Goal: Information Seeking & Learning: Learn about a topic

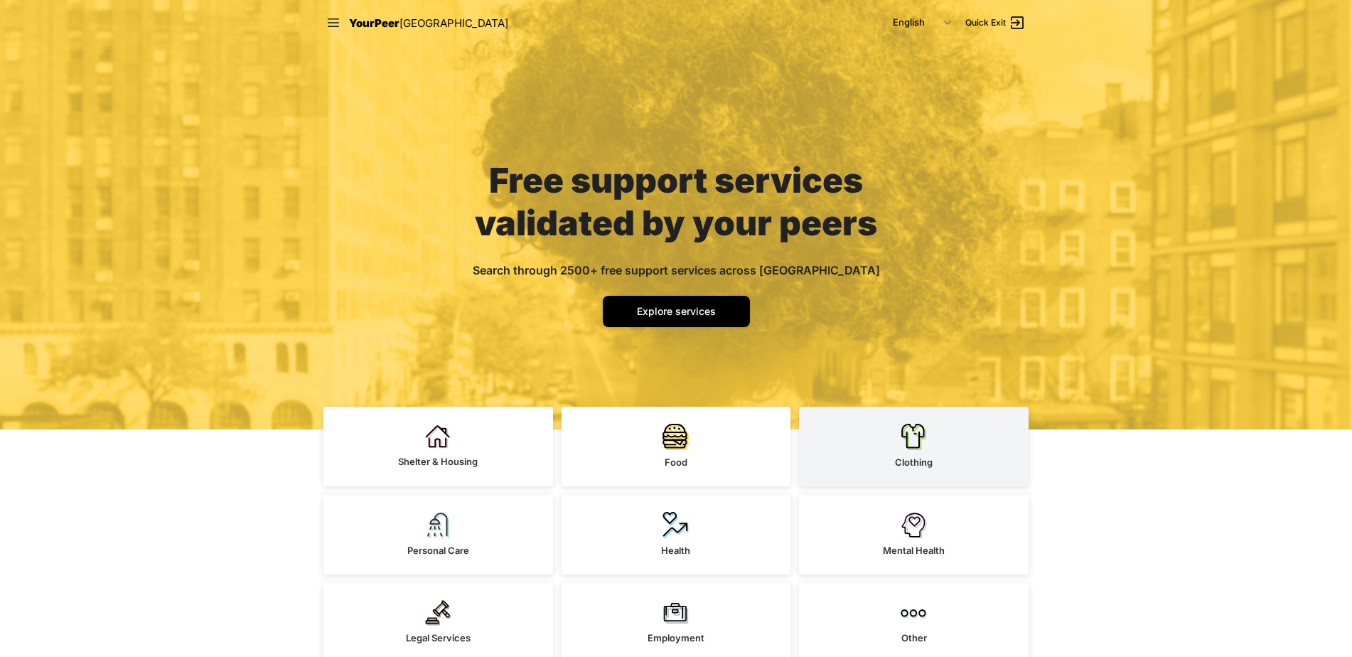
click at [886, 429] on link "Clothing" at bounding box center [914, 447] width 230 height 80
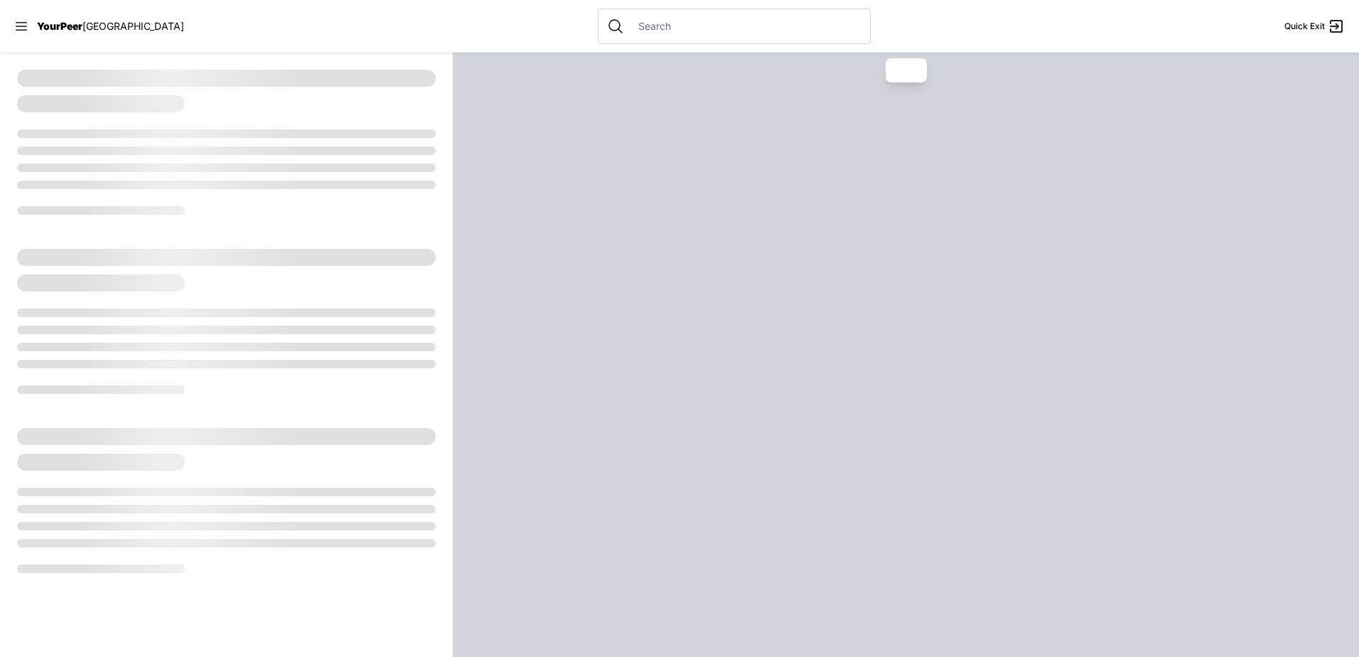
select select "recentlyUpdated"
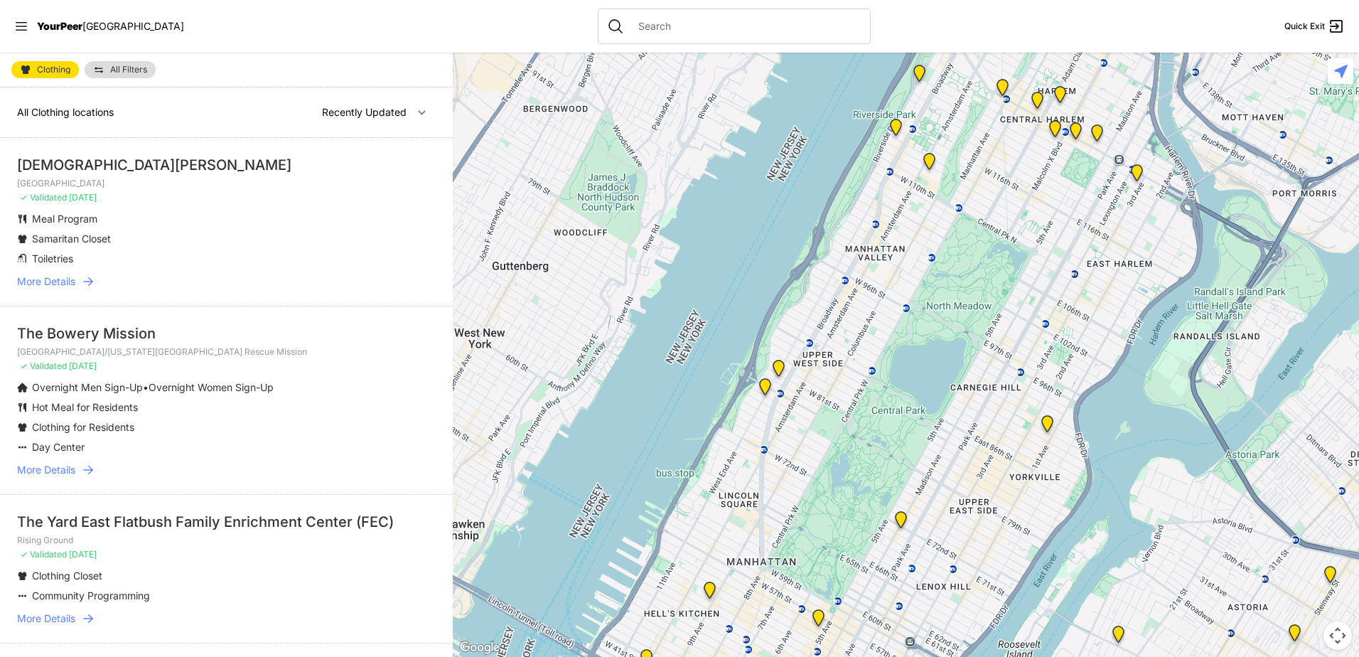
click at [137, 74] on link "All Filters" at bounding box center [120, 69] width 71 height 17
click at [114, 73] on span "All Filters" at bounding box center [128, 69] width 37 height 9
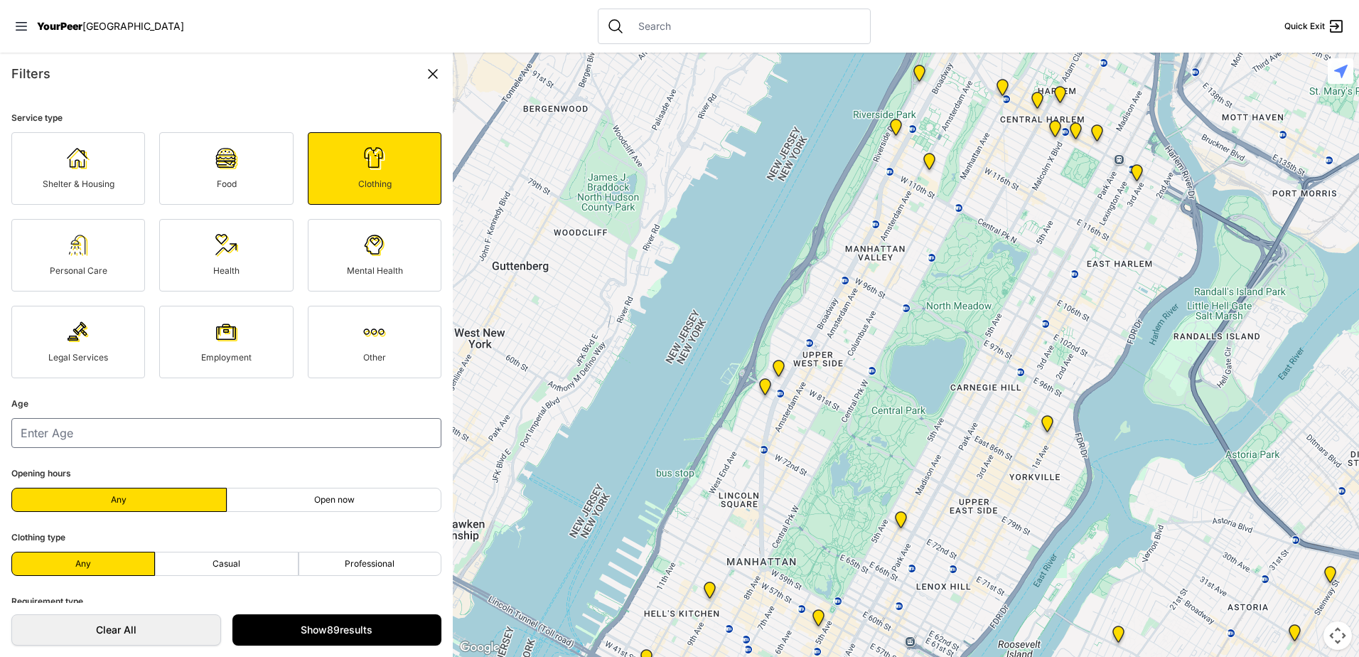
scroll to position [112, 0]
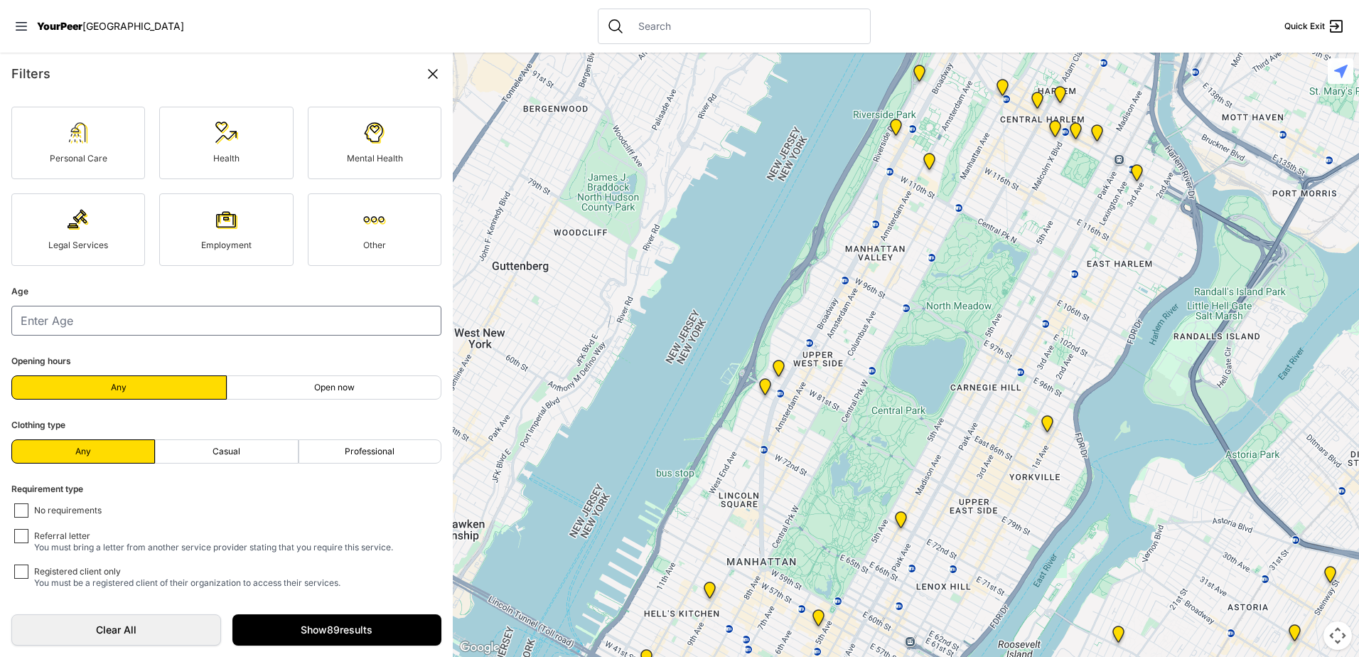
click at [432, 74] on icon at bounding box center [432, 73] width 17 height 17
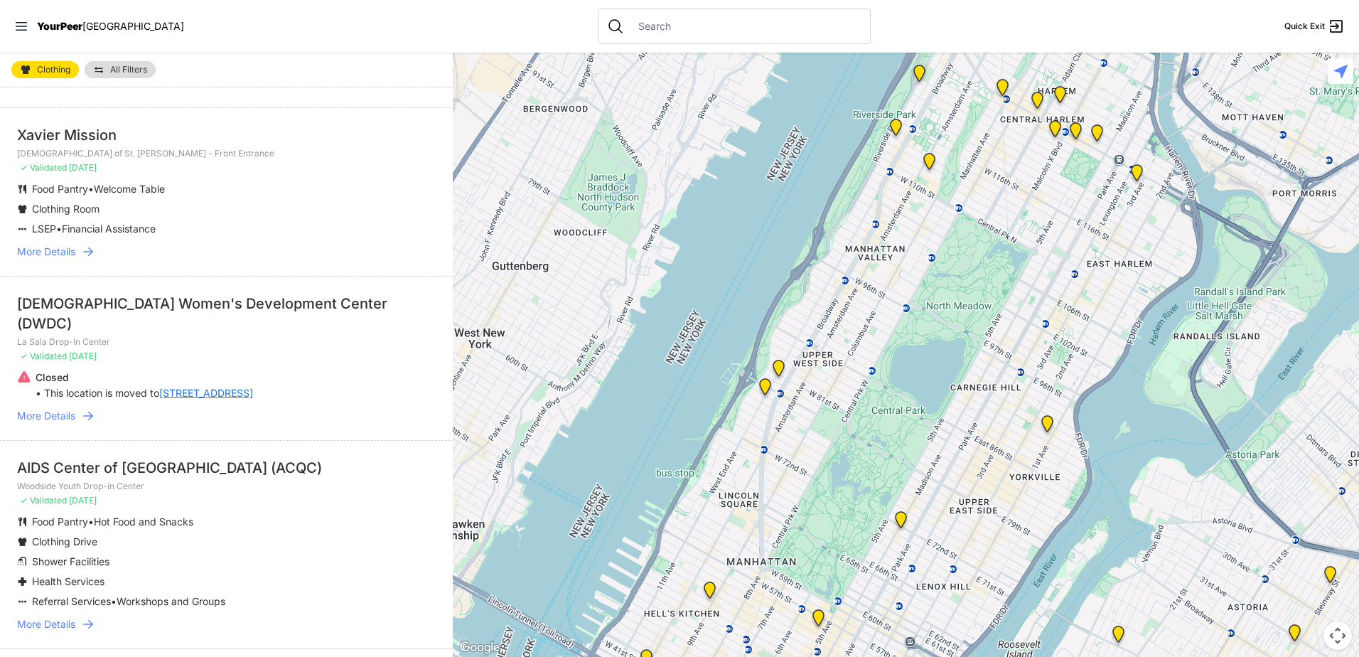
scroll to position [3117, 0]
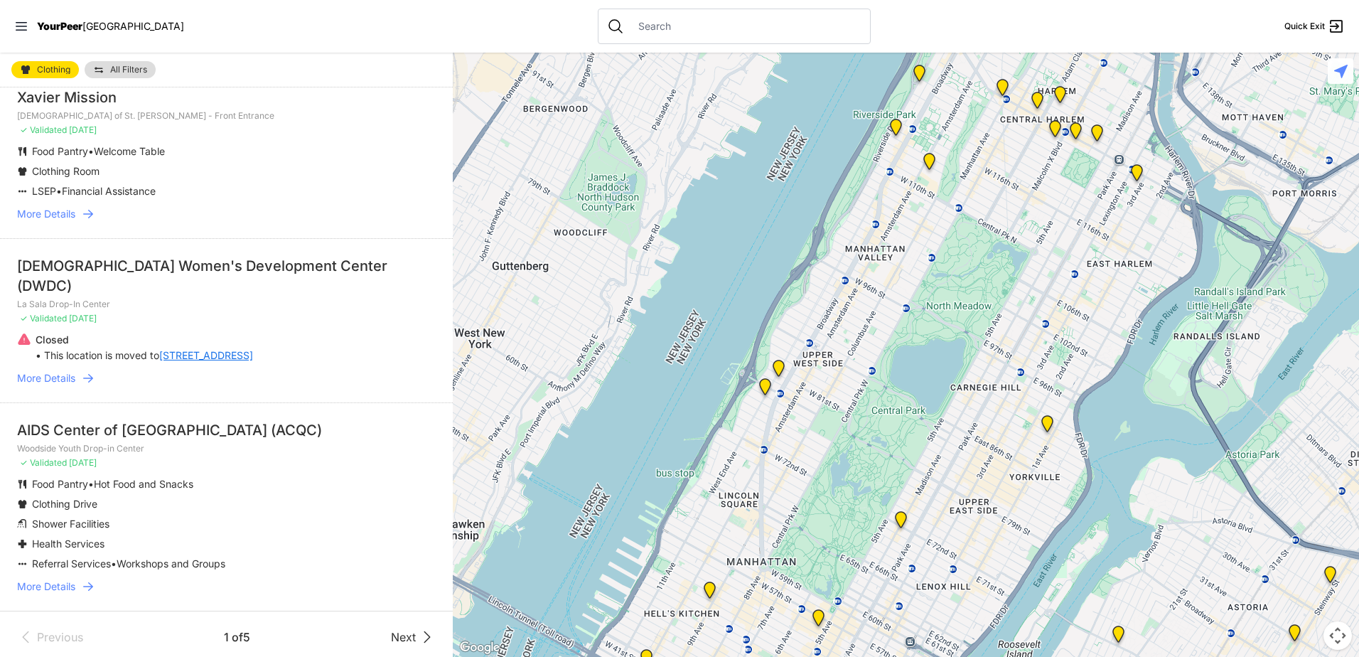
click at [55, 579] on span "More Details" at bounding box center [46, 586] width 58 height 14
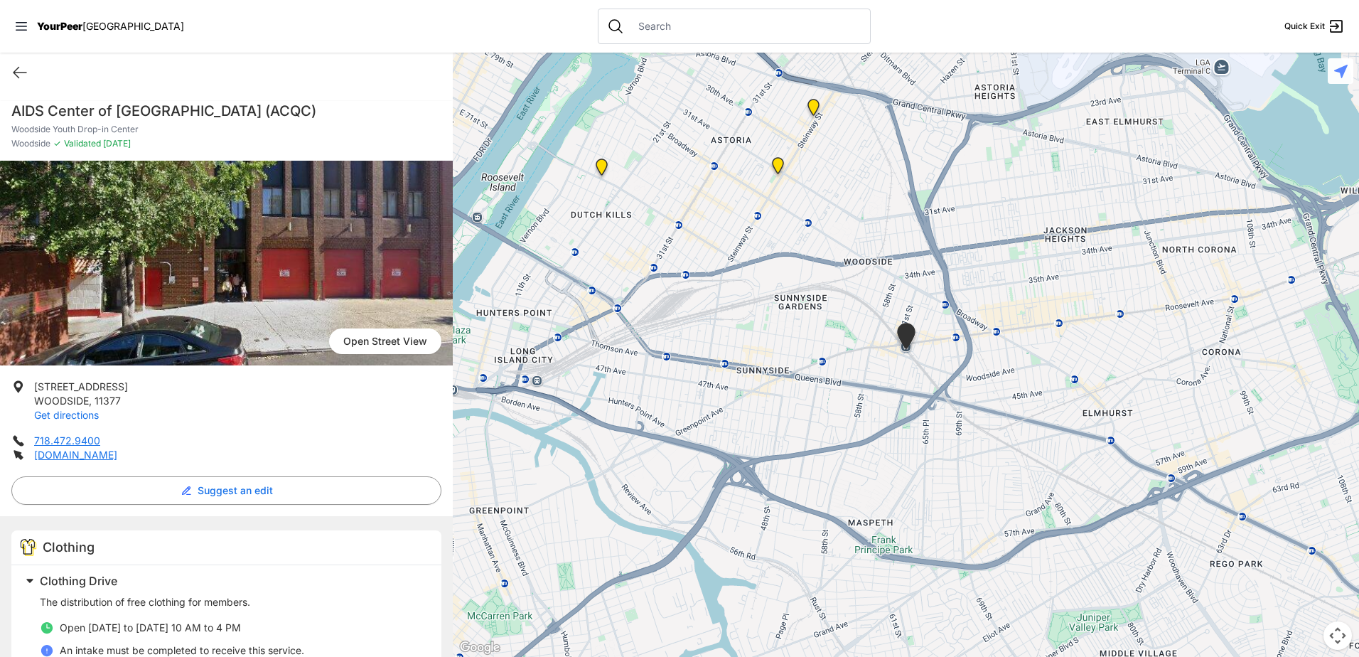
click at [73, 414] on link "Get directions" at bounding box center [66, 415] width 65 height 12
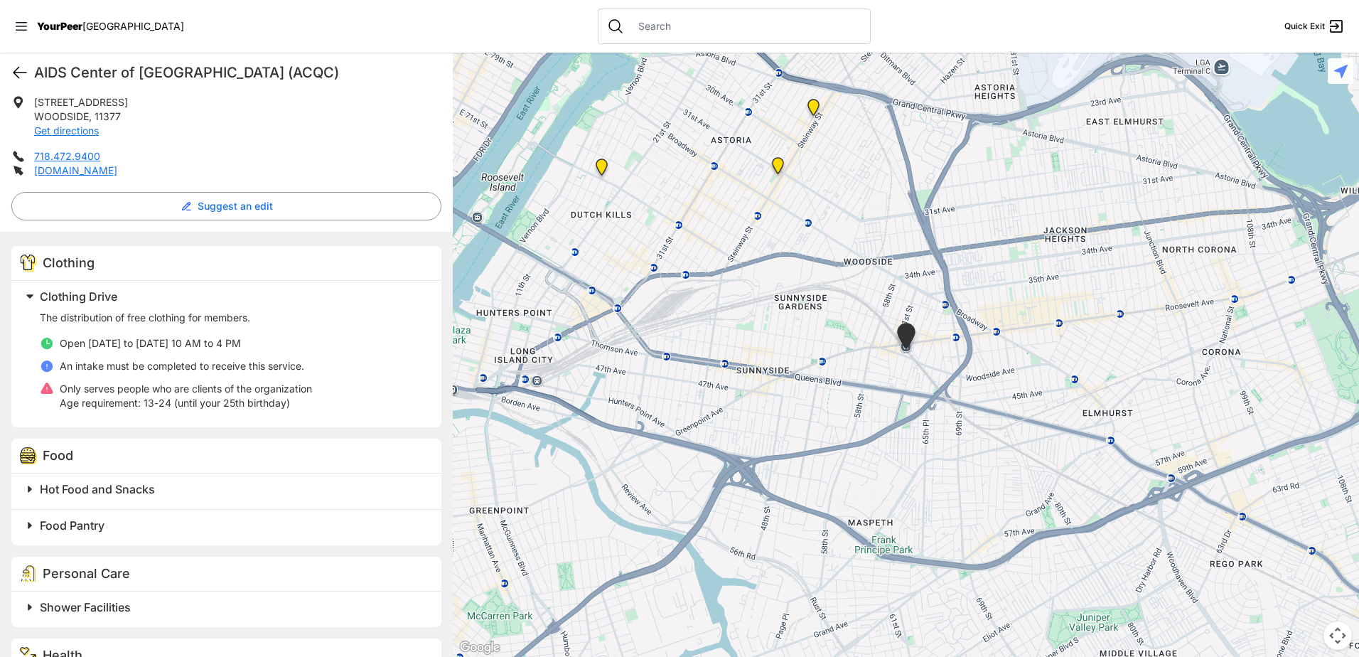
click at [20, 69] on icon at bounding box center [19, 72] width 17 height 17
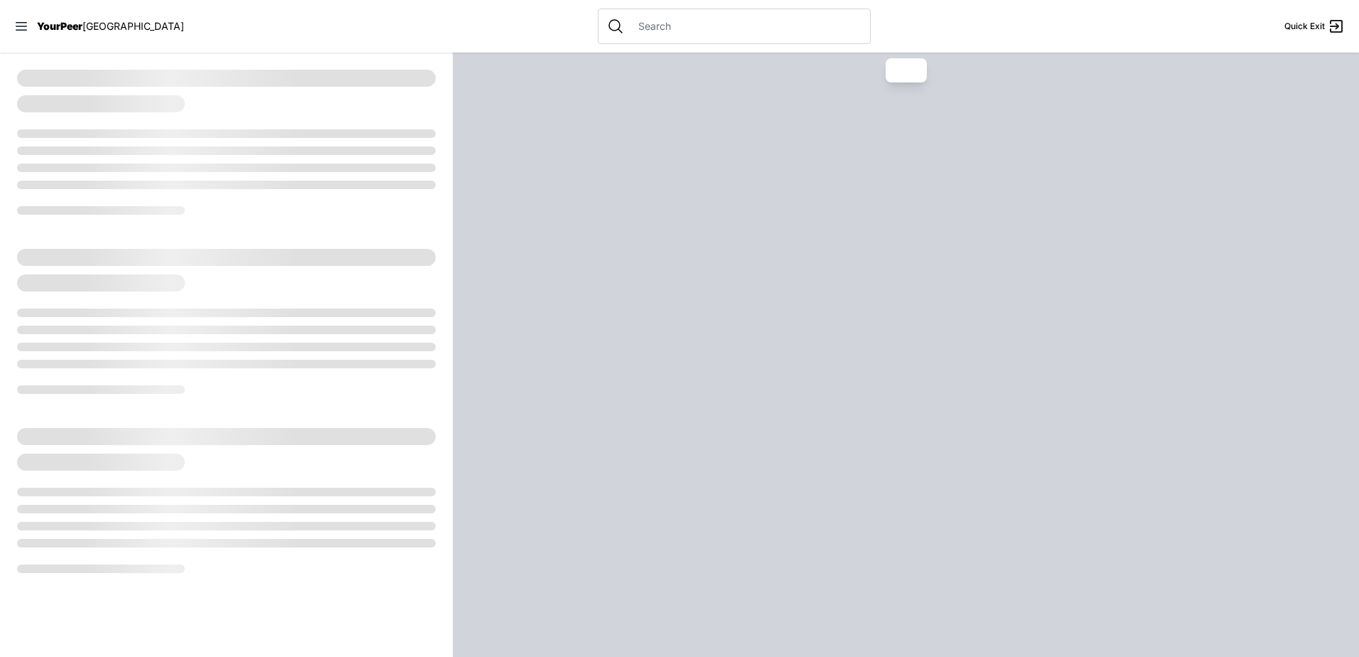
select select "recentlyUpdated"
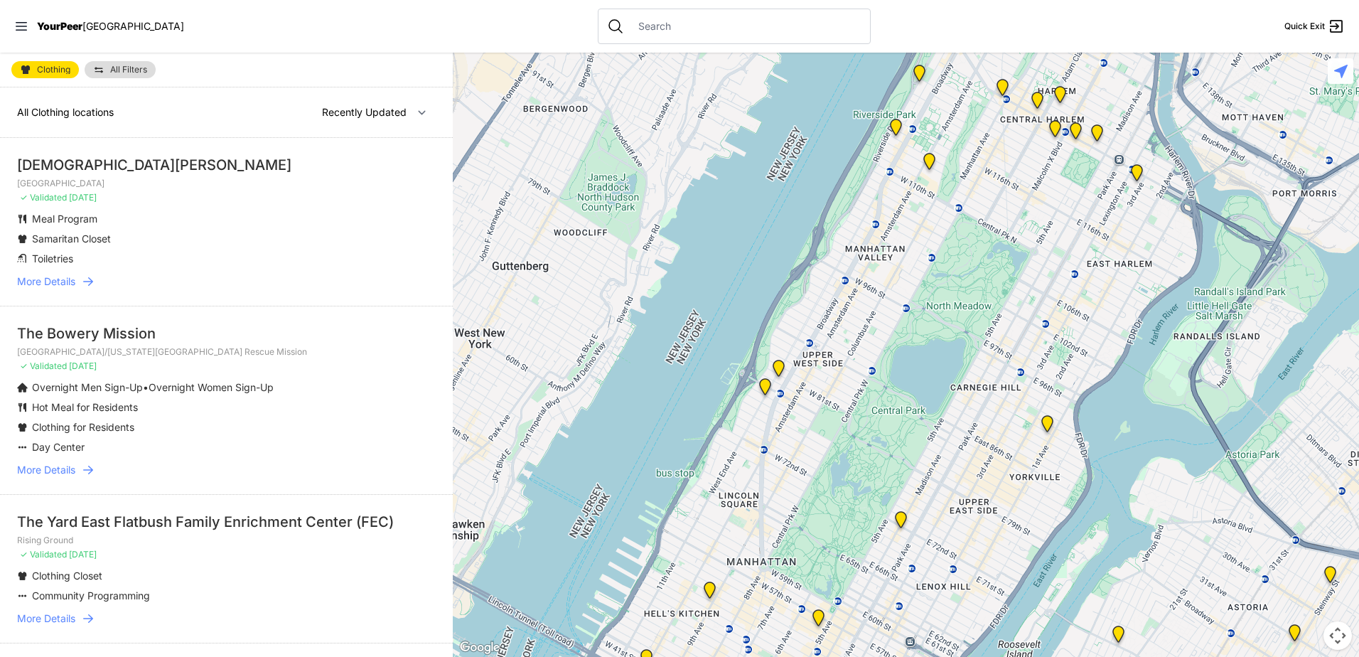
click at [101, 67] on img at bounding box center [98, 69] width 11 height 11
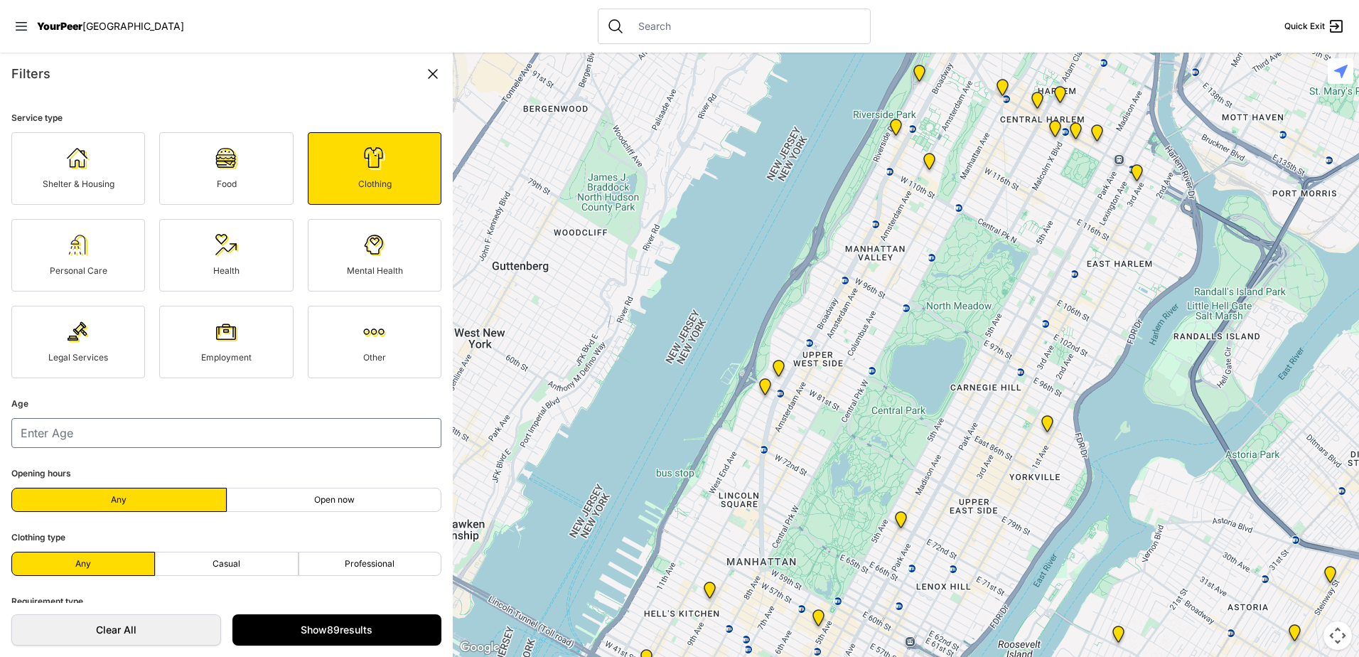
scroll to position [112, 0]
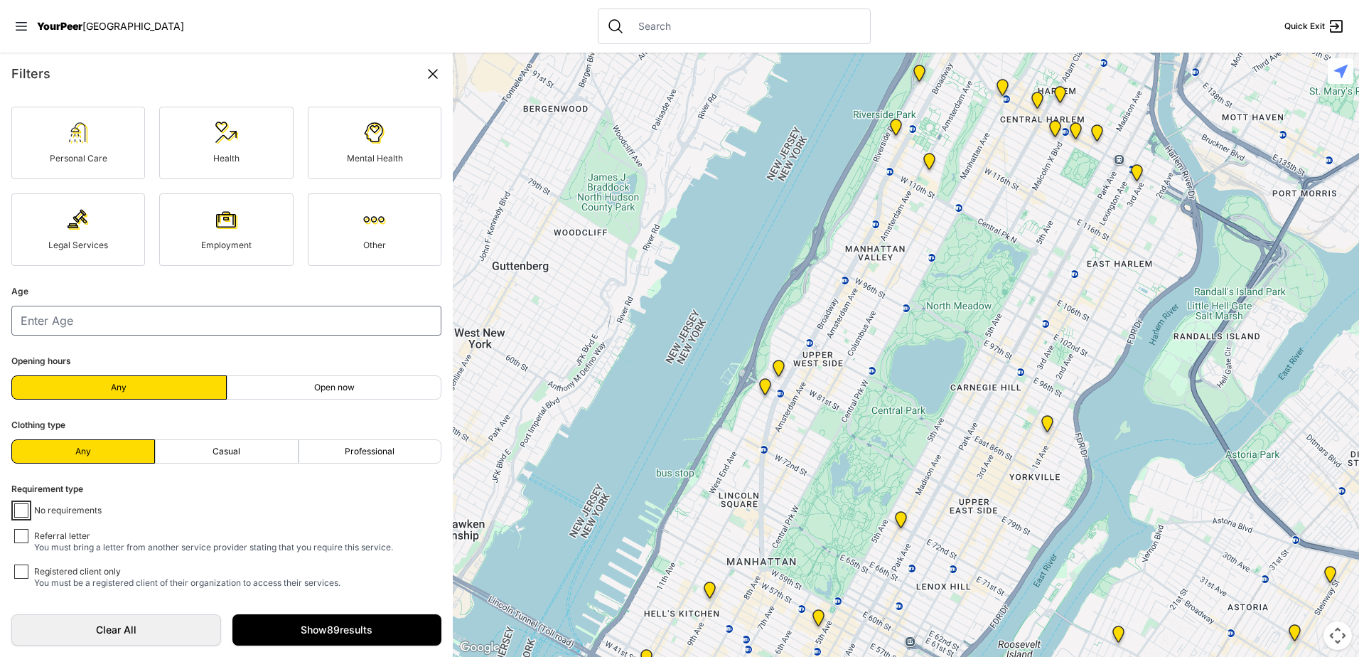
click at [23, 506] on input "No requirements" at bounding box center [21, 510] width 14 height 14
checkbox input "true"
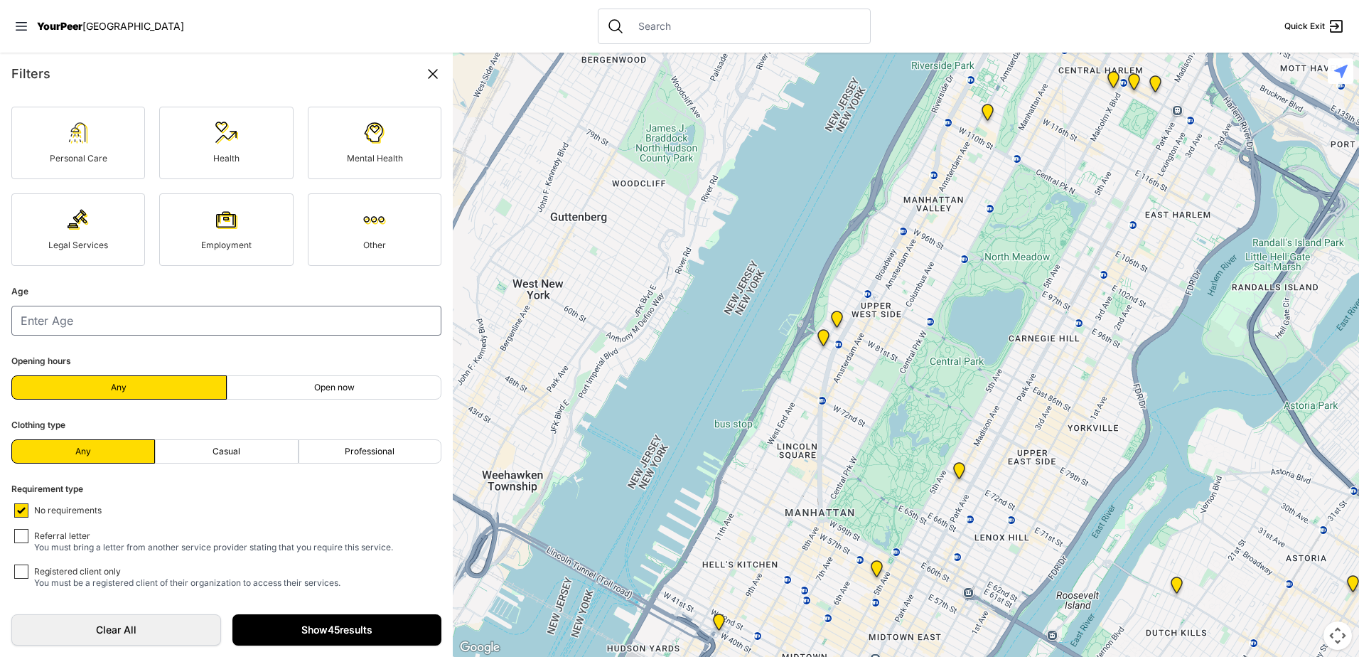
click at [304, 632] on link "Show 45 results" at bounding box center [337, 629] width 210 height 31
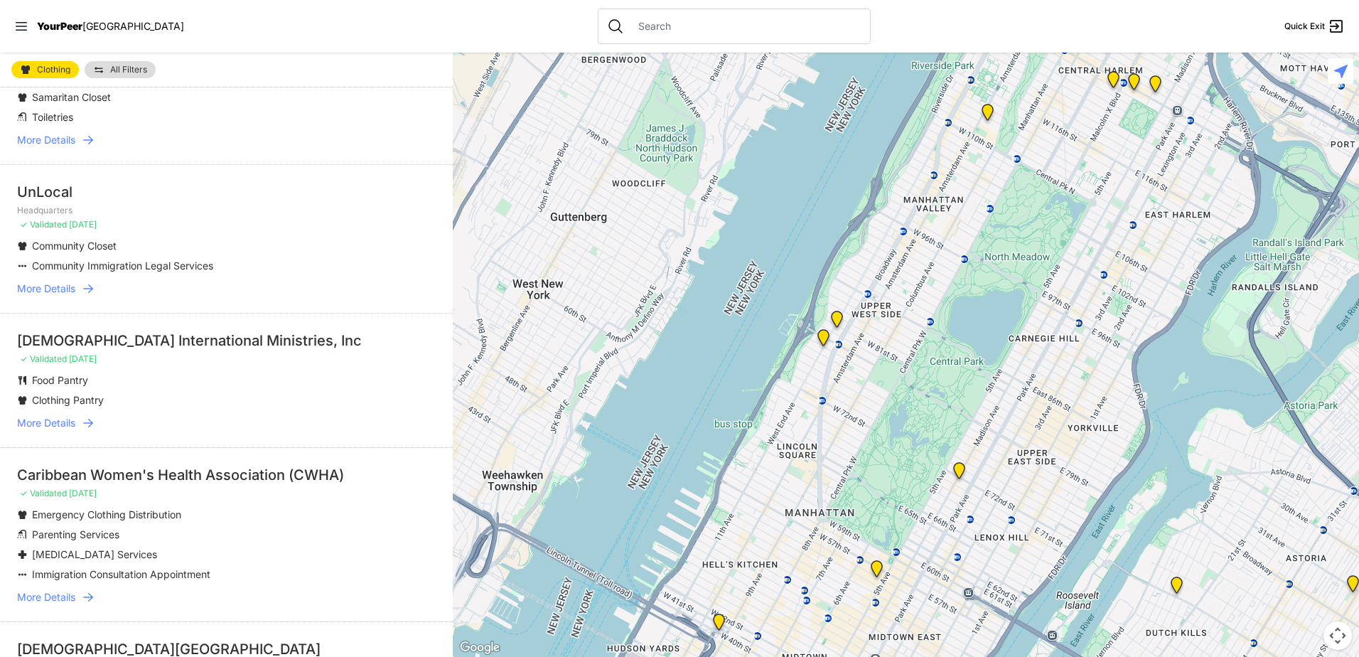
scroll to position [142, 0]
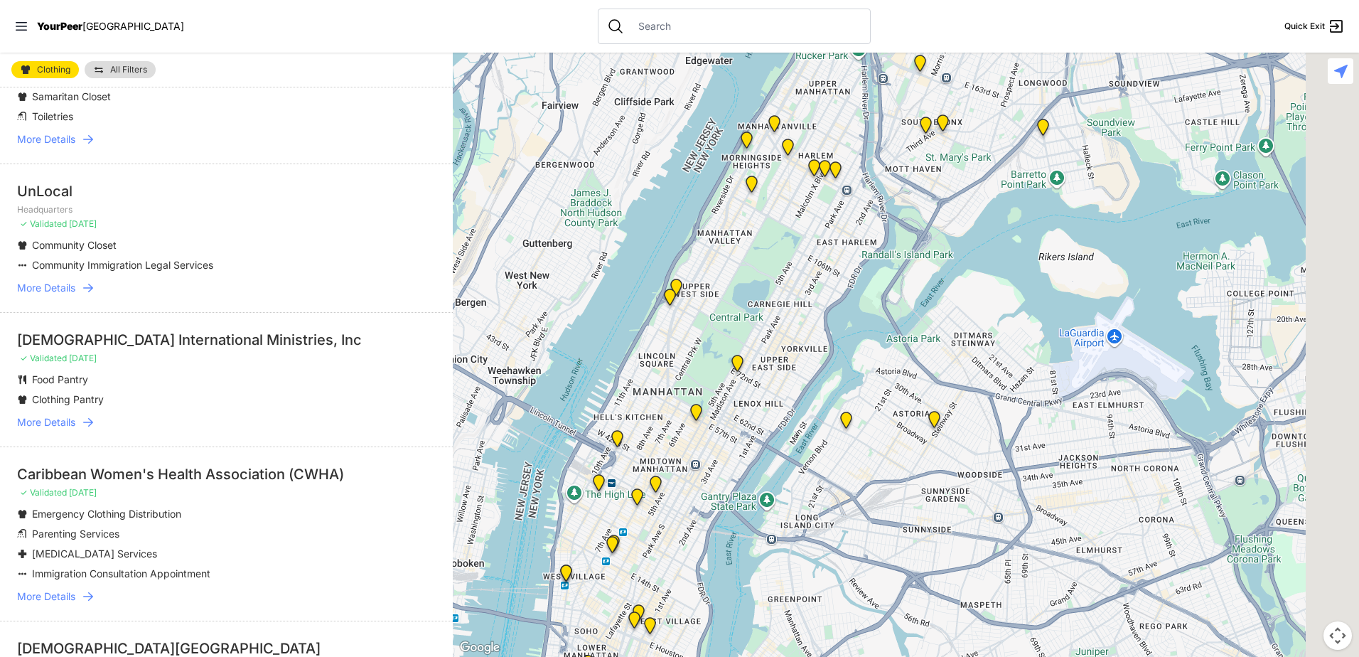
drag, startPoint x: 1144, startPoint y: 488, endPoint x: 828, endPoint y: 409, distance: 325.4
click at [870, 373] on div at bounding box center [906, 355] width 907 height 604
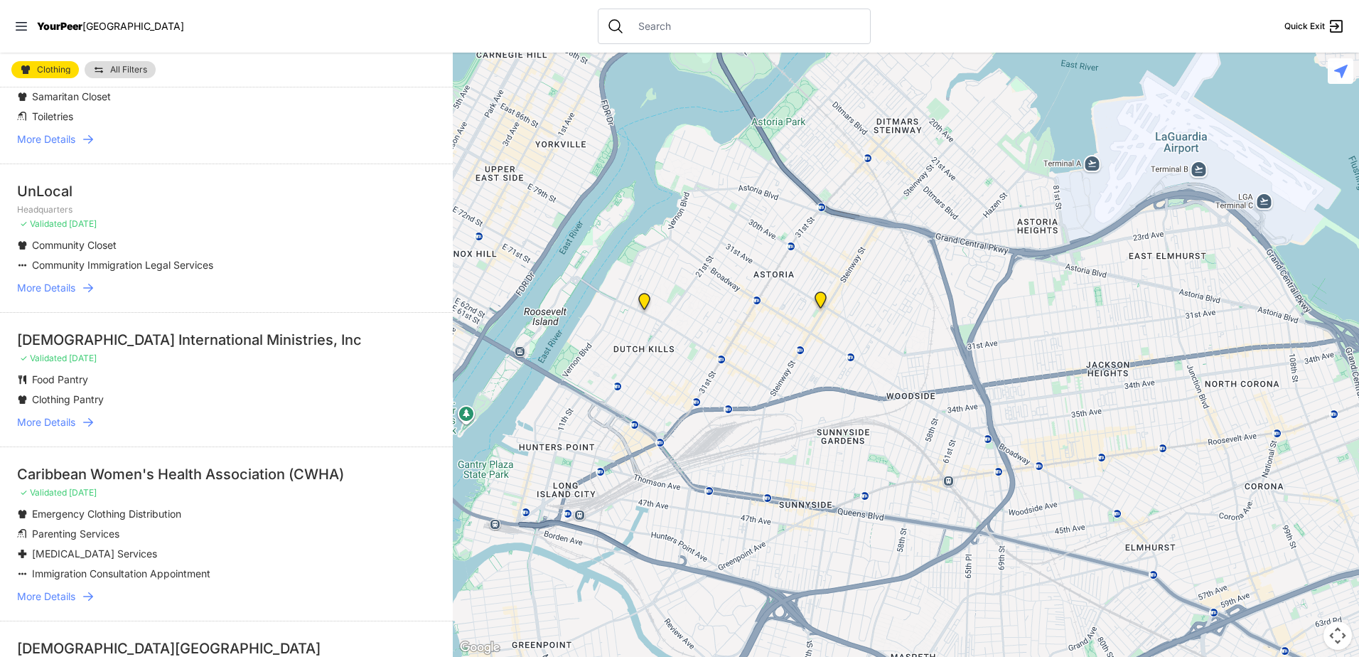
click at [825, 300] on img at bounding box center [821, 303] width 18 height 23
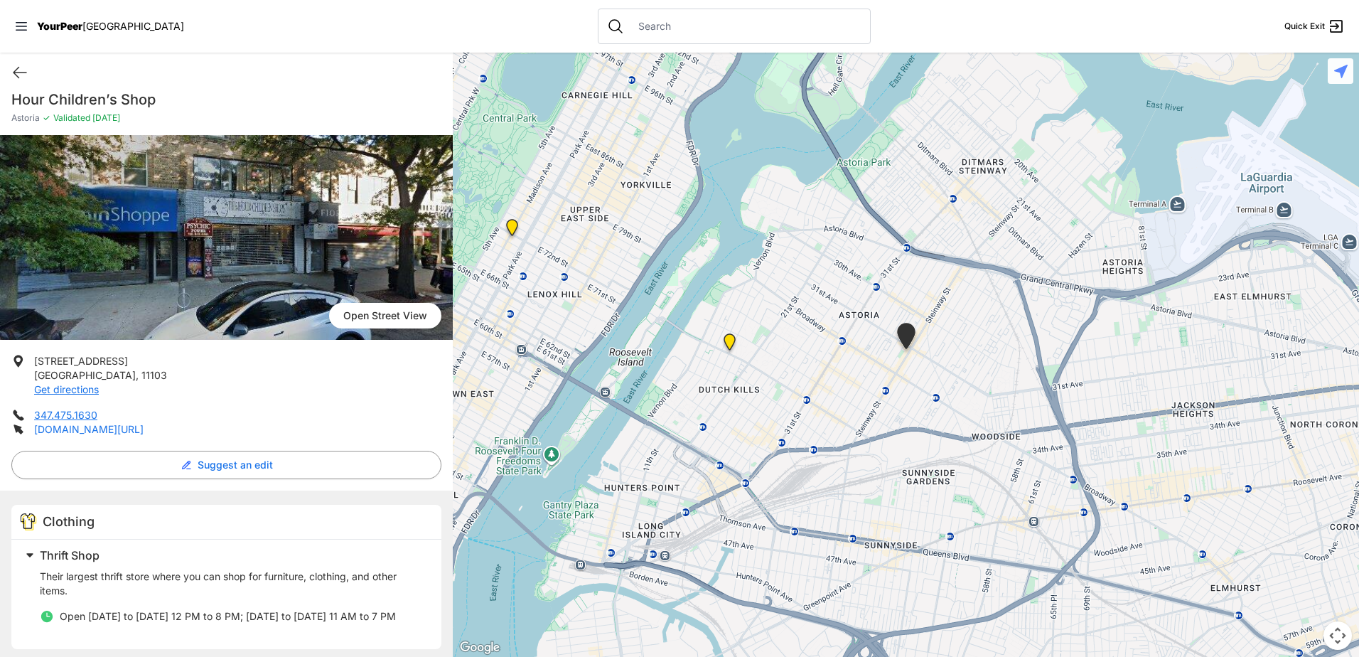
scroll to position [18, 0]
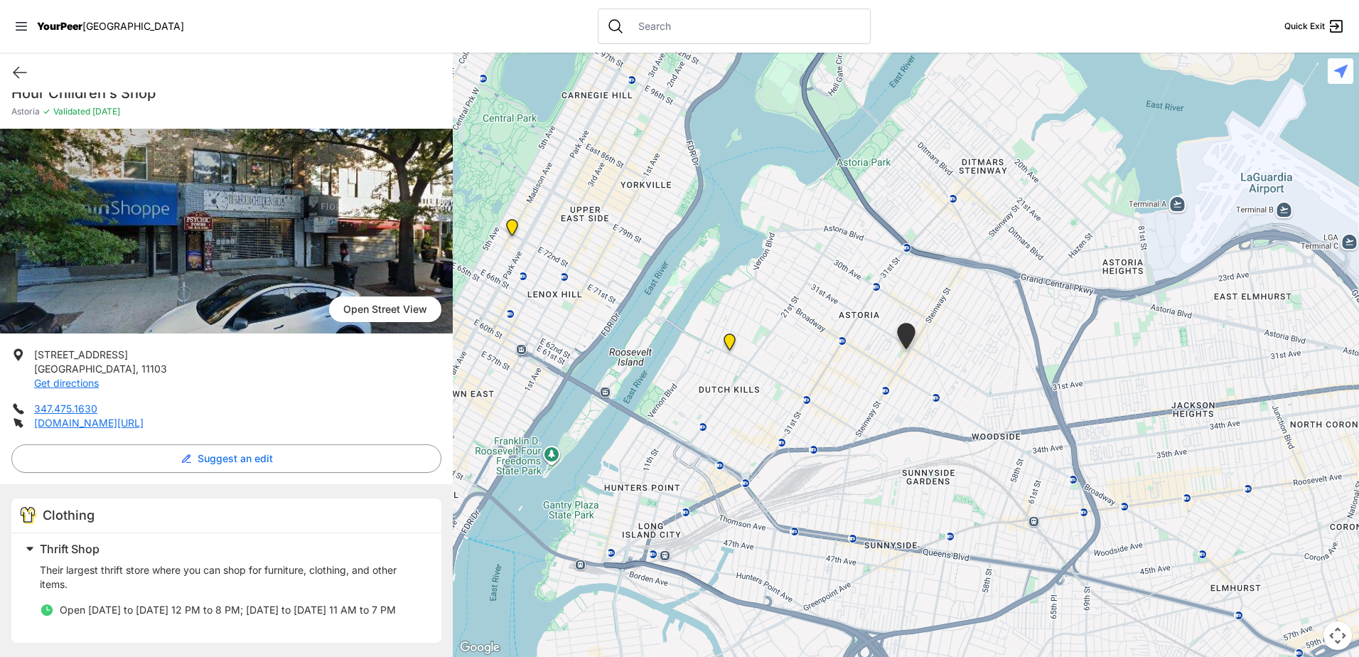
click at [731, 346] on img "Fancy Thrift Shop" at bounding box center [730, 344] width 18 height 23
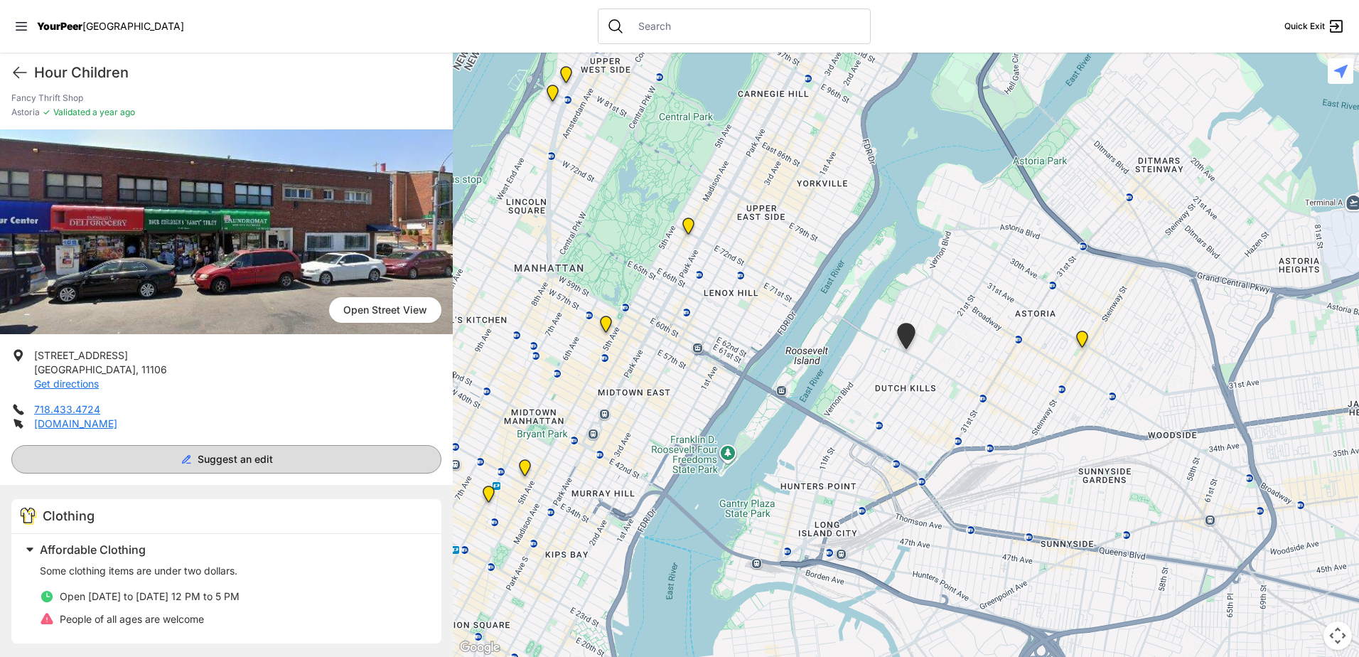
scroll to position [32, 0]
click at [688, 228] on img "Manhattan" at bounding box center [689, 229] width 18 height 23
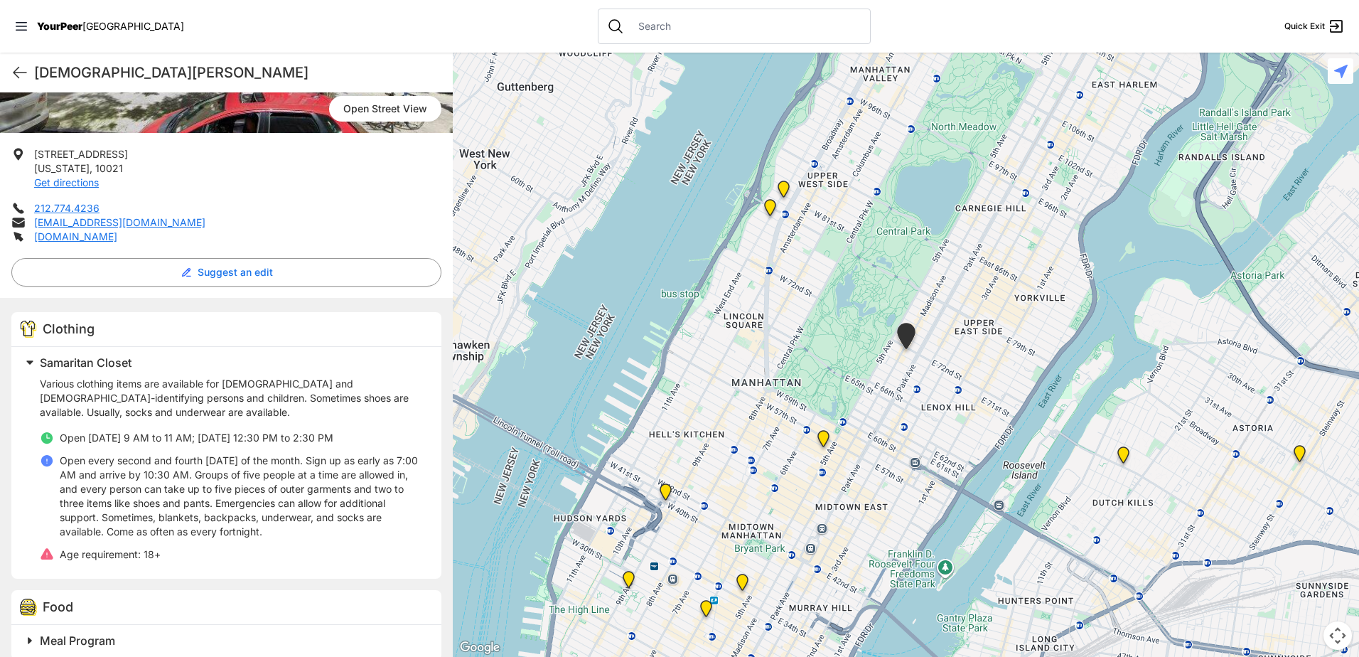
scroll to position [284, 0]
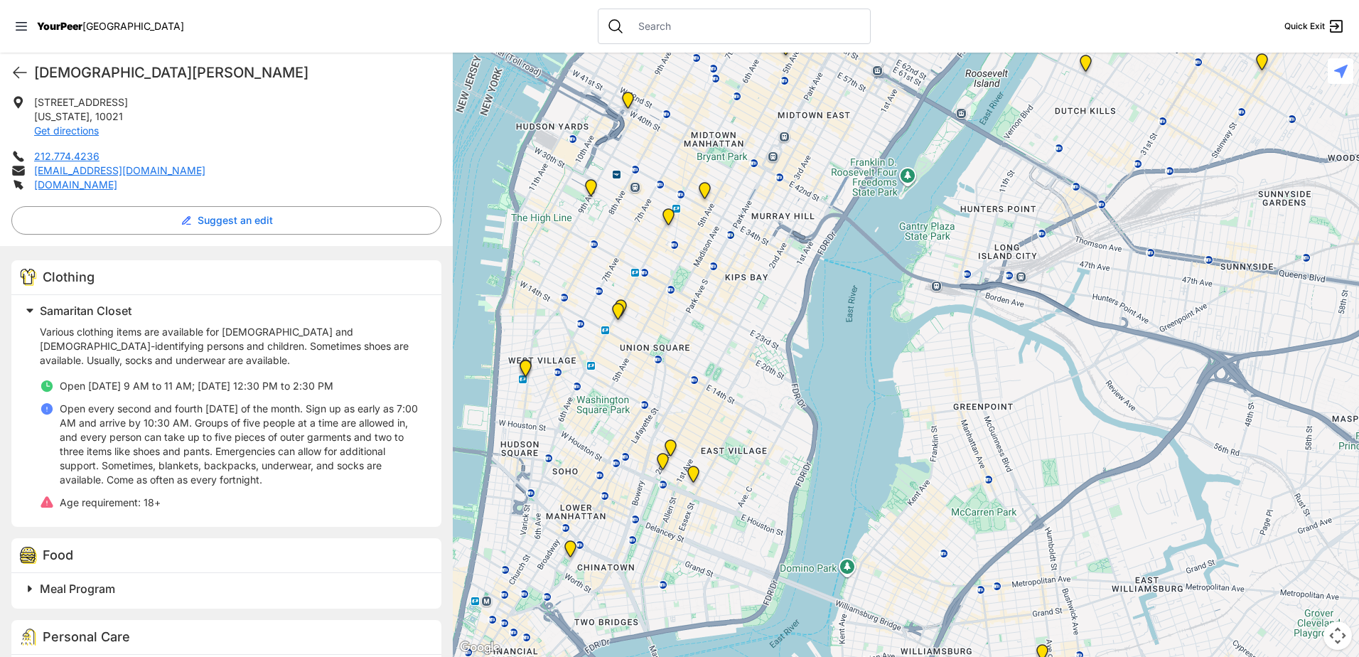
drag, startPoint x: 855, startPoint y: 522, endPoint x: 816, endPoint y: 105, distance: 418.4
click at [816, 105] on div at bounding box center [906, 355] width 907 height 604
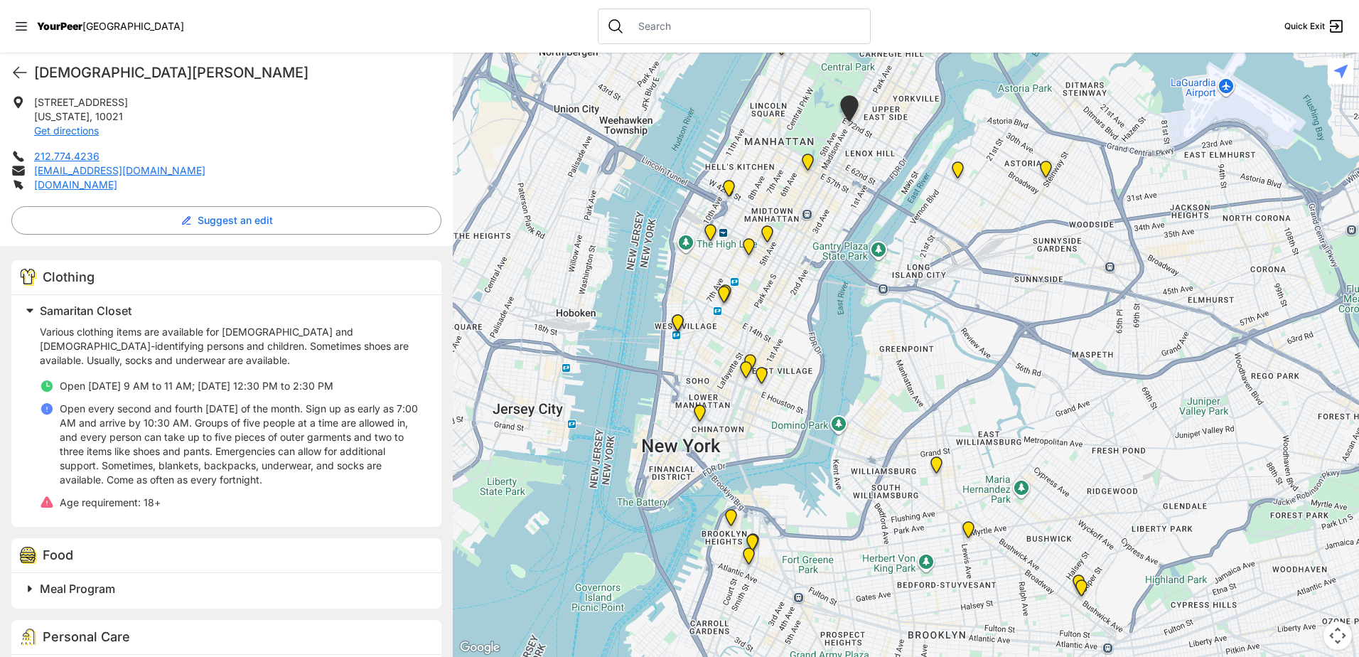
drag, startPoint x: 968, startPoint y: 434, endPoint x: 932, endPoint y: 340, distance: 101.0
click at [932, 340] on div at bounding box center [906, 355] width 907 height 604
click at [967, 533] on img "Location of CCBQ, Brooklyn" at bounding box center [969, 532] width 18 height 23
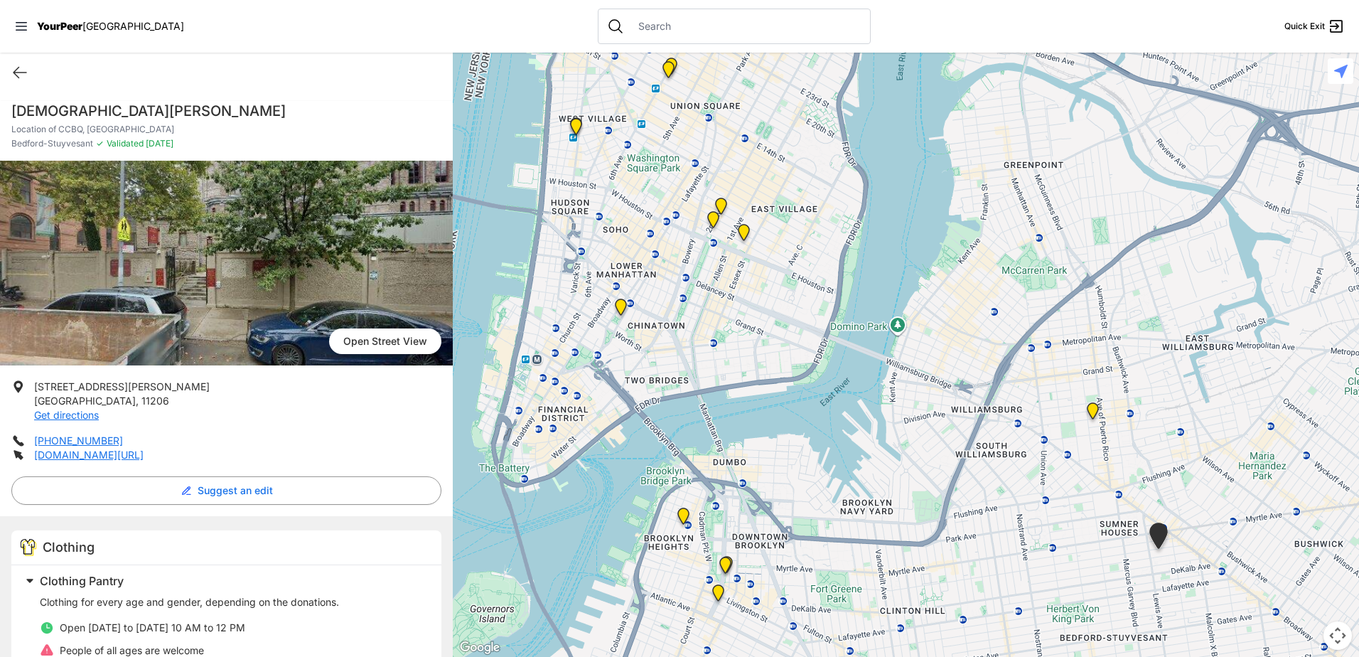
drag, startPoint x: 599, startPoint y: 296, endPoint x: 855, endPoint y: 511, distance: 333.1
click at [855, 511] on div at bounding box center [906, 355] width 907 height 604
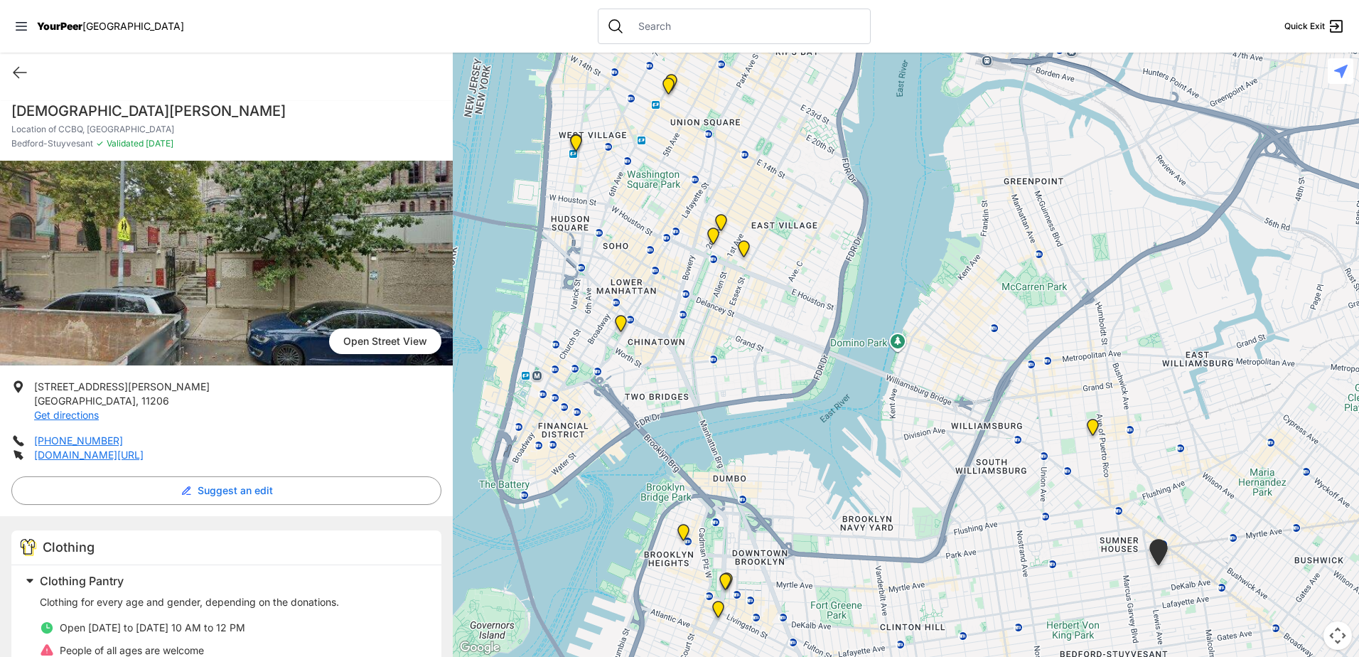
click at [749, 250] on img "University Community Social Services (UCSS)" at bounding box center [744, 251] width 18 height 23
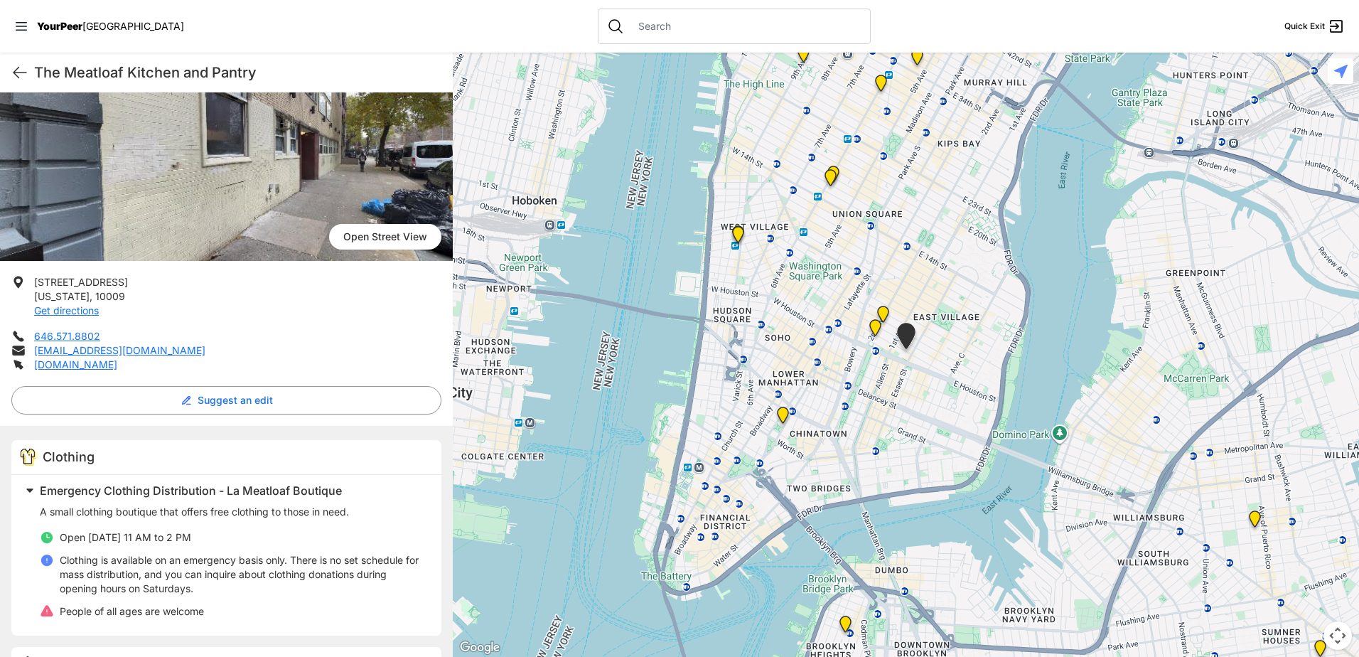
scroll to position [213, 0]
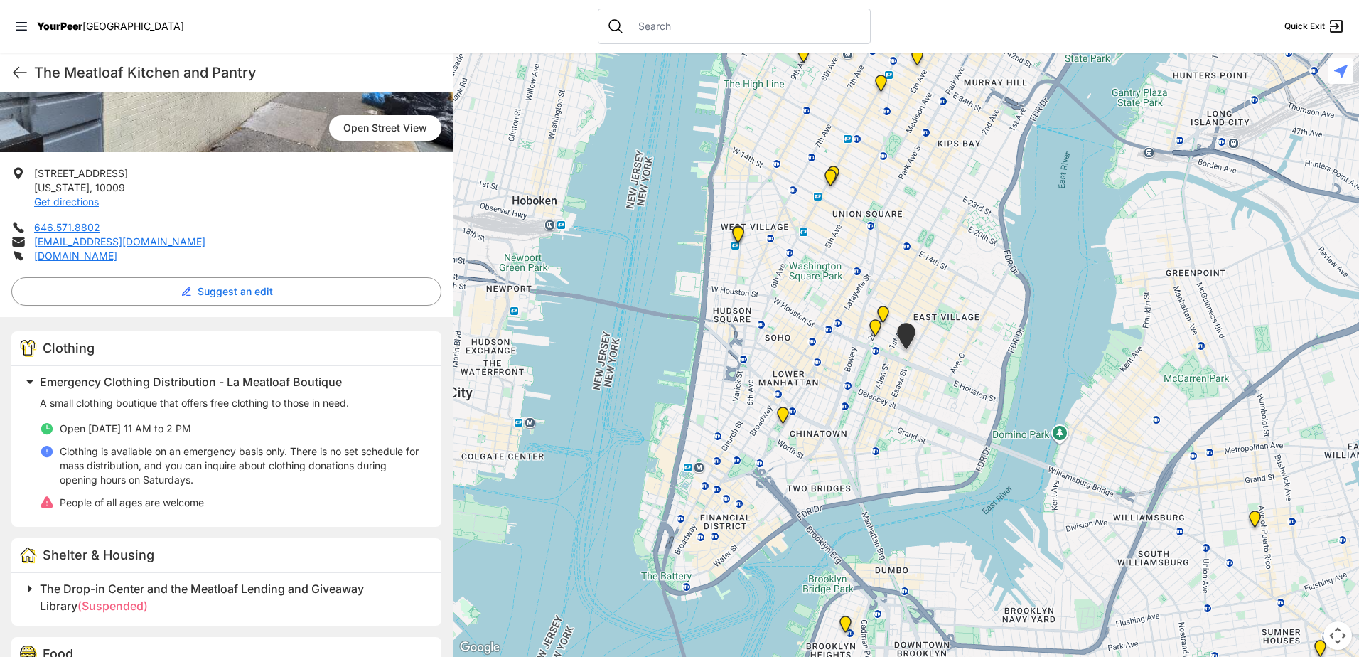
click at [877, 331] on img "St. Joseph House" at bounding box center [876, 330] width 18 height 23
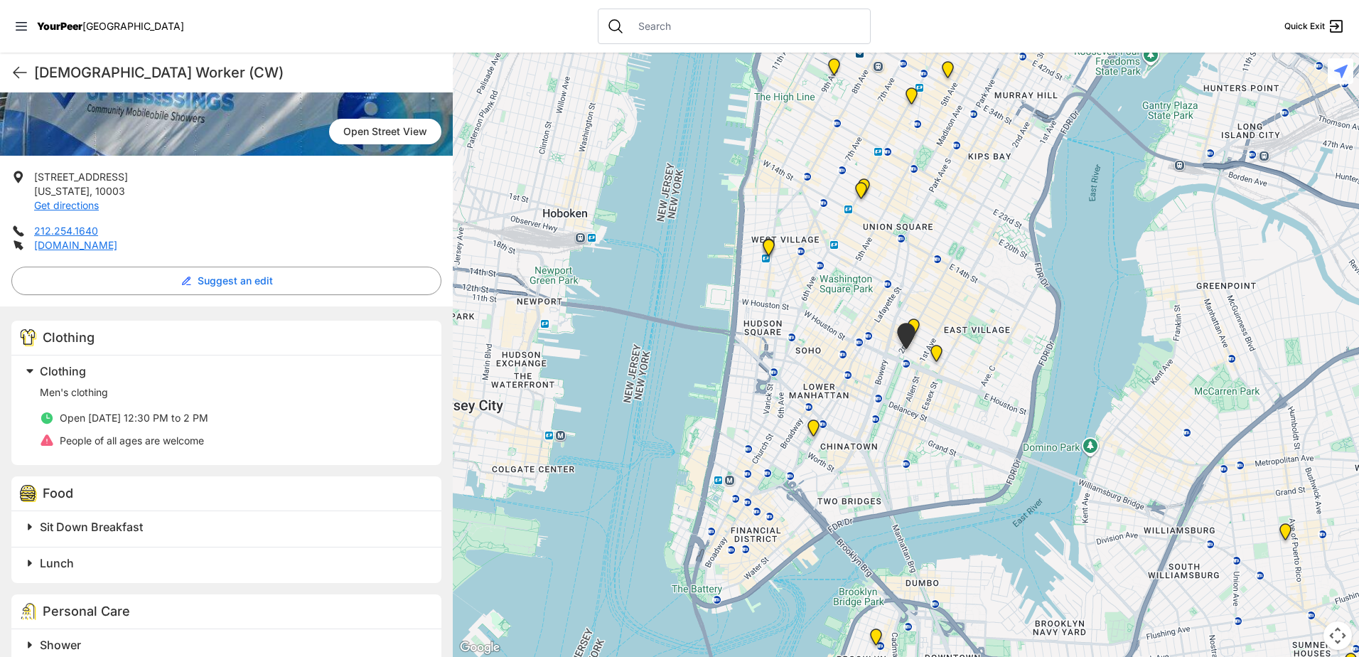
scroll to position [284, 0]
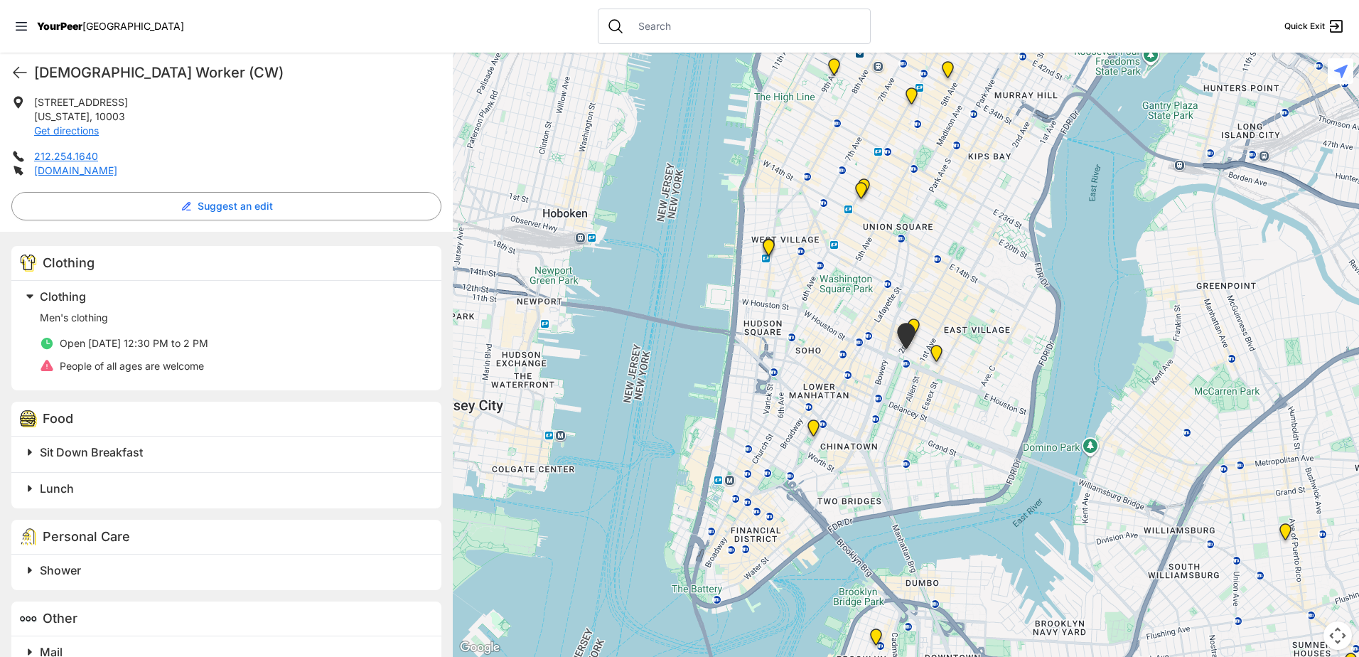
click at [914, 321] on img "Maryhouse" at bounding box center [914, 330] width 18 height 23
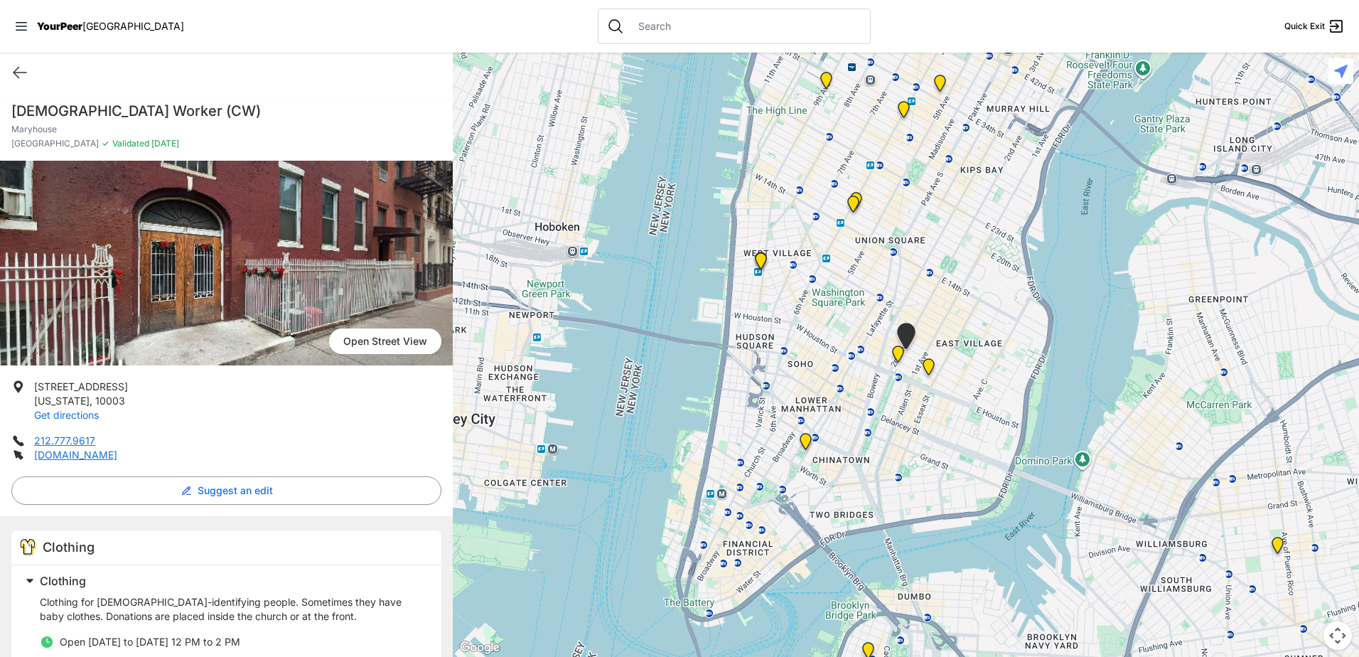
click at [73, 415] on link "Get directions" at bounding box center [66, 415] width 65 height 12
